Goal: Information Seeking & Learning: Understand process/instructions

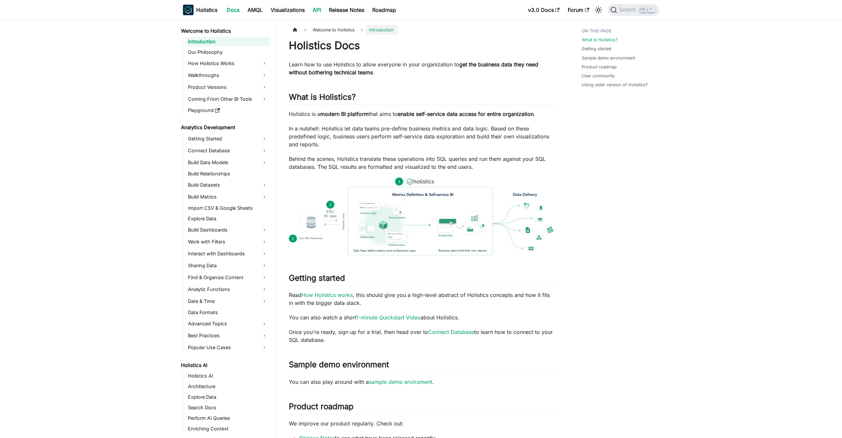
click at [313, 9] on link "API" at bounding box center [317, 10] width 16 height 11
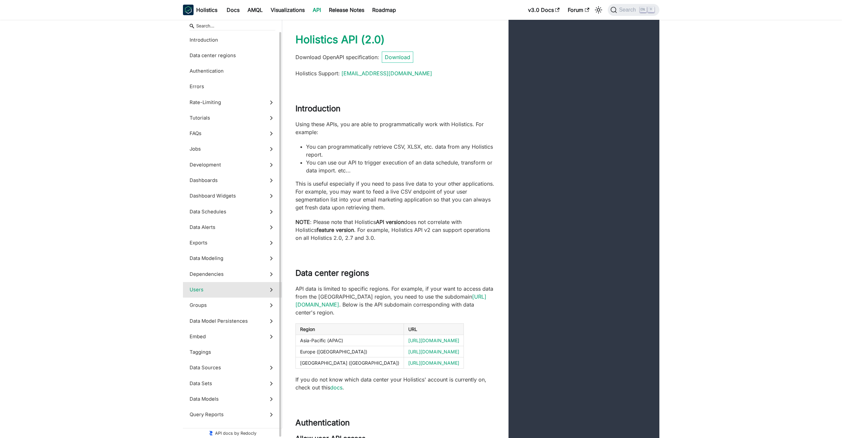
click at [228, 287] on span "Users" at bounding box center [225, 289] width 73 height 7
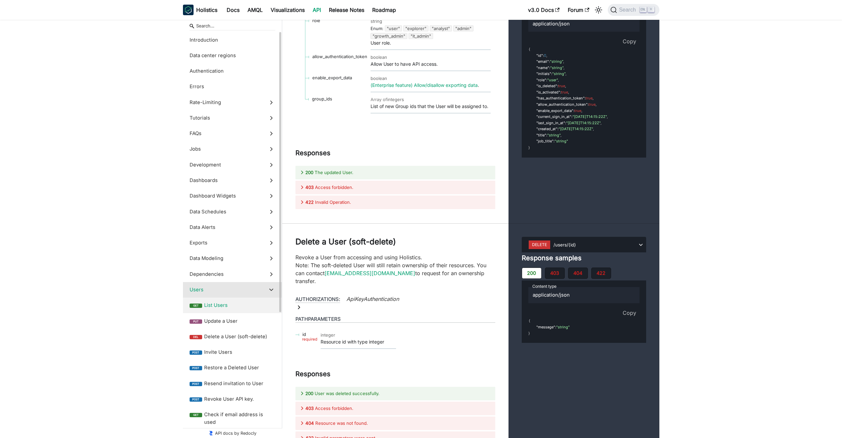
click at [225, 301] on label "get List Users" at bounding box center [232, 306] width 99 height 16
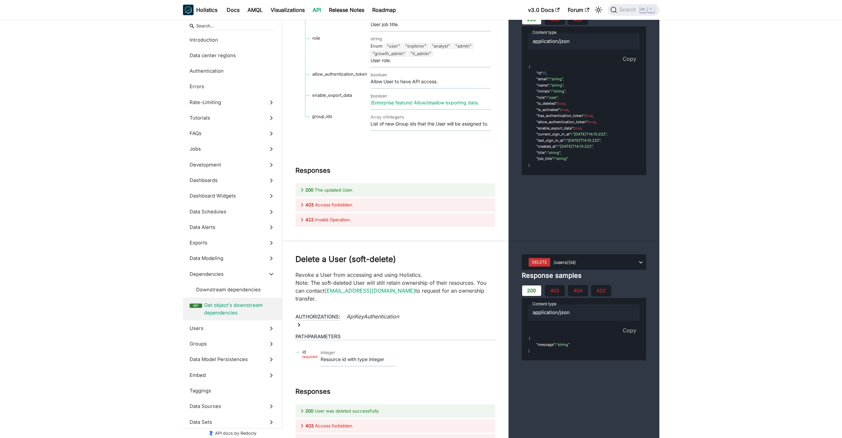
scroll to position [19221, 0]
